Goal: Task Accomplishment & Management: Use online tool/utility

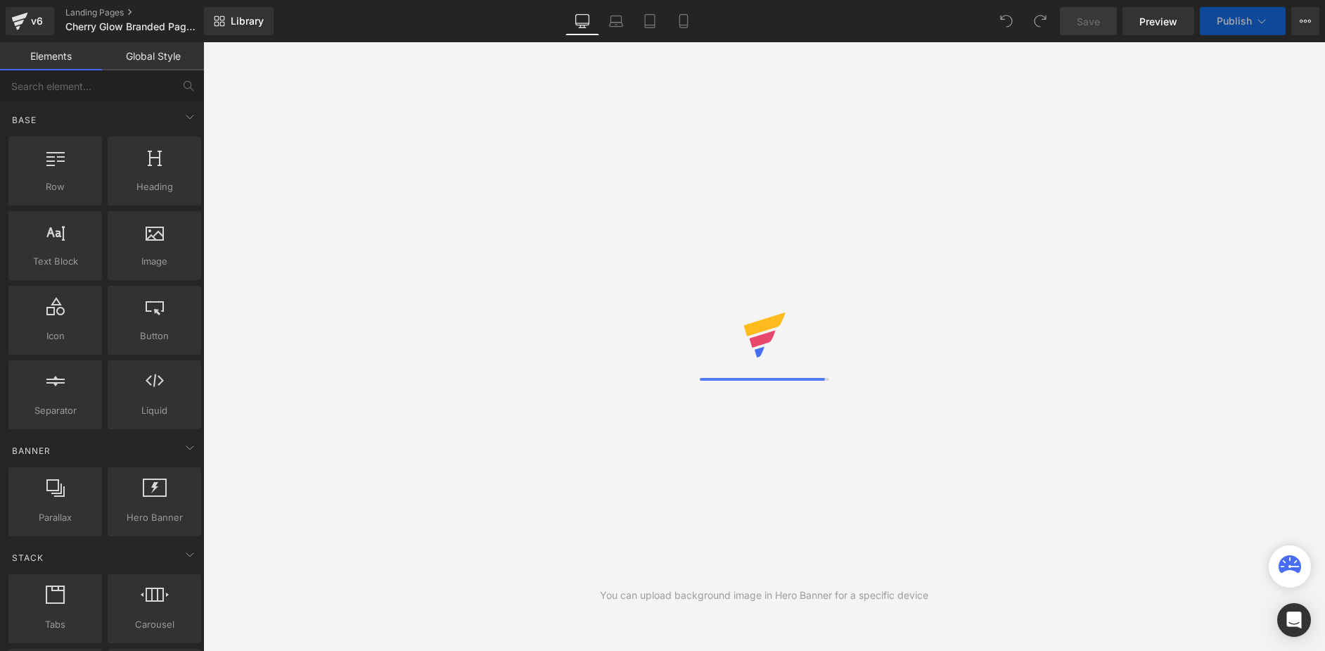
click at [1219, 246] on div "You can upload background image in Hero Banner for a specific device" at bounding box center [764, 346] width 1122 height 609
